Goal: Navigation & Orientation: Find specific page/section

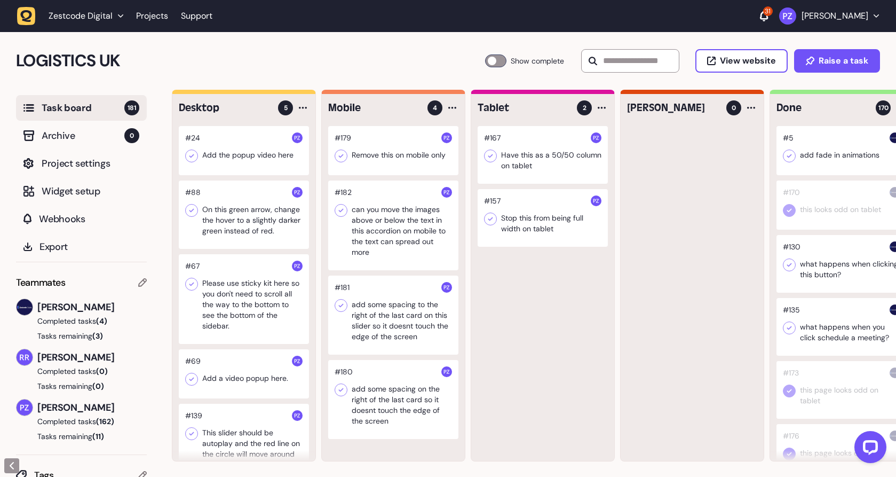
click at [21, 14] on icon "button" at bounding box center [27, 16] width 12 height 12
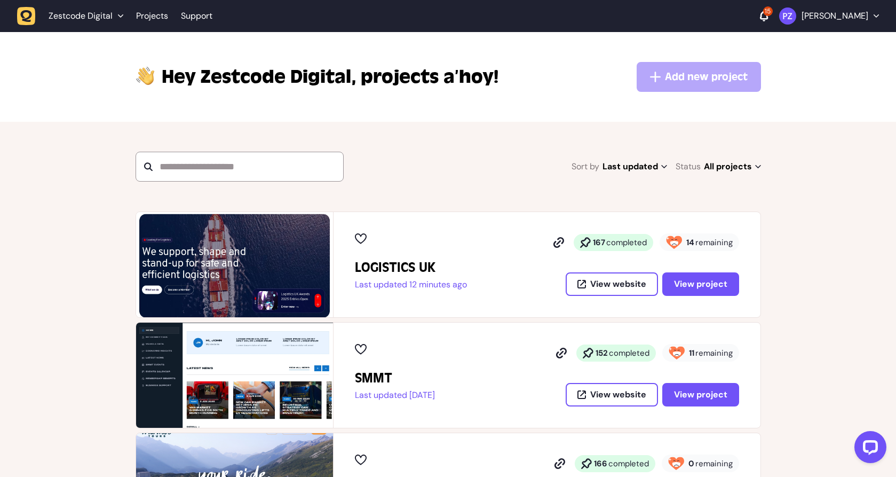
drag, startPoint x: 434, startPoint y: 162, endPoint x: 415, endPoint y: 154, distance: 20.5
drag, startPoint x: 415, startPoint y: 154, endPoint x: 391, endPoint y: 146, distance: 25.8
drag, startPoint x: 391, startPoint y: 146, endPoint x: 362, endPoint y: 138, distance: 29.4
click at [362, 138] on section "Sort by Last updated Last updated Alphabetical Recently added Most incomplete t…" at bounding box center [448, 167] width 896 height 90
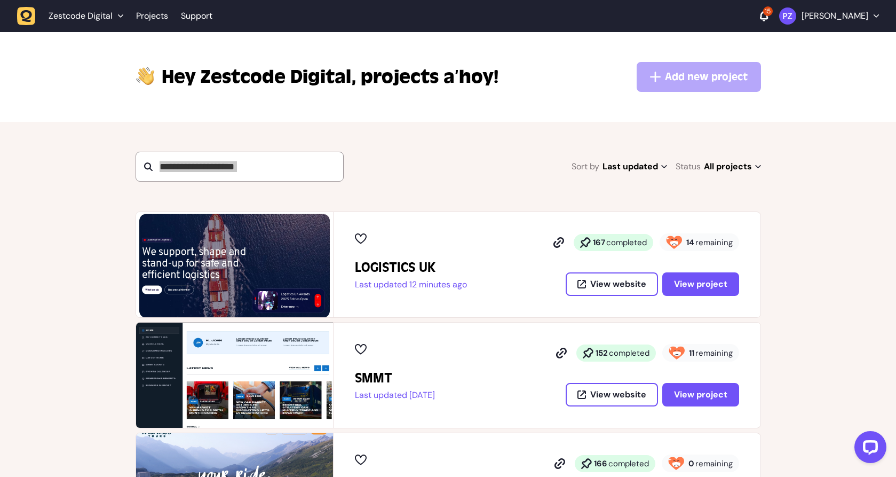
click at [362, 138] on section "Sort by Last updated Last updated Alphabetical Recently added Most incomplete t…" at bounding box center [448, 167] width 896 height 90
click at [385, 163] on div "Sort by Last updated Last updated Alphabetical Recently added Most incomplete t…" at bounding box center [449, 167] width 626 height 30
